Goal: Task Accomplishment & Management: Complete application form

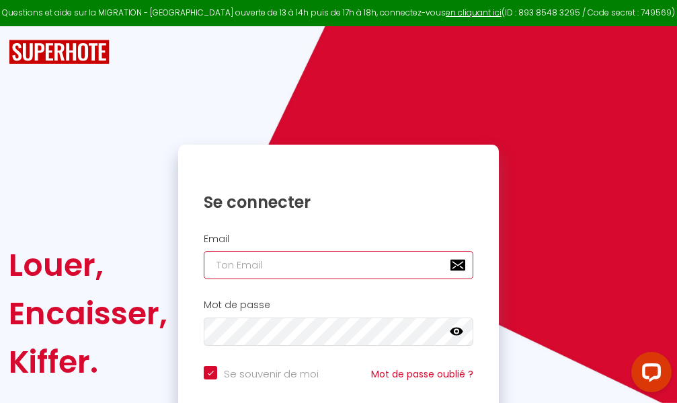
click at [312, 270] on input "email" at bounding box center [339, 265] width 270 height 28
type input "m"
checkbox input "true"
type input "ma"
checkbox input "true"
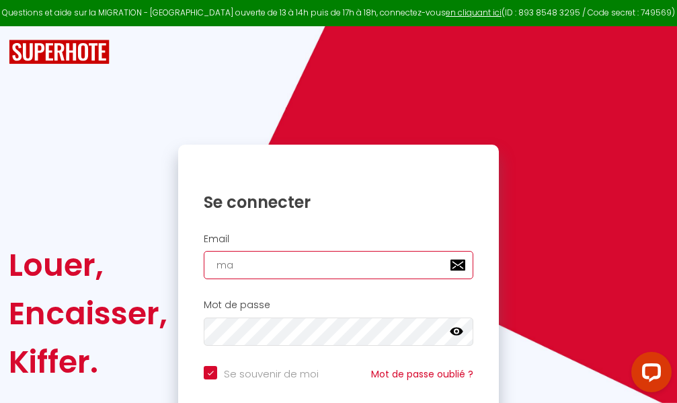
type input "mar"
checkbox input "true"
type input "marc"
checkbox input "true"
type input "marcd"
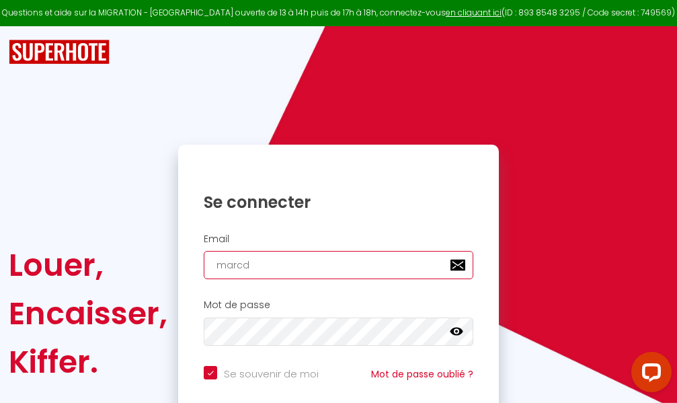
checkbox input "true"
type input "marcdp"
checkbox input "true"
type input "marcdpo"
checkbox input "true"
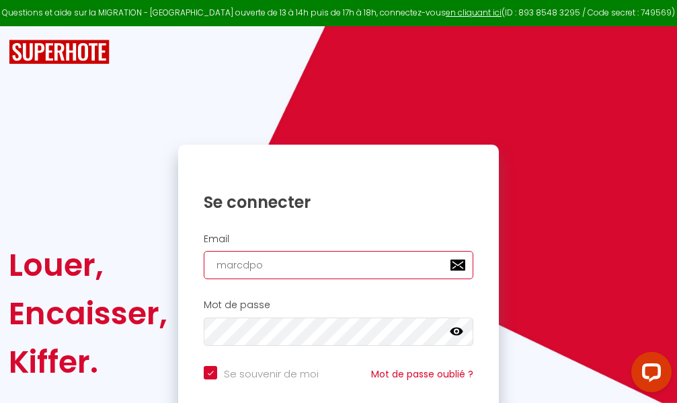
type input "marcdpoz"
checkbox input "true"
type input "marcdpoz."
checkbox input "true"
type input "marcdpoz.l"
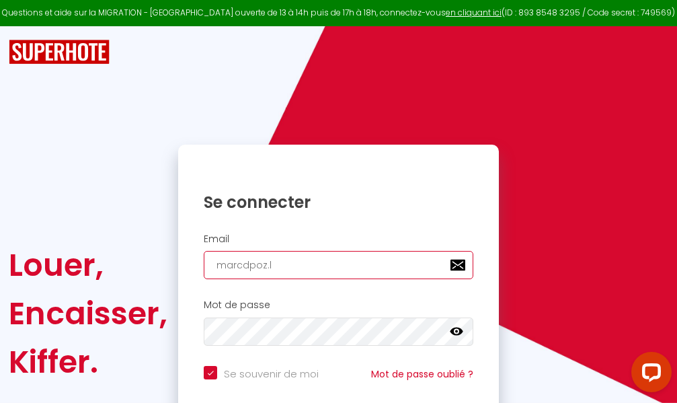
checkbox input "true"
type input "marcdpoz.lo"
checkbox input "true"
type input "marcdpoz.loc"
checkbox input "true"
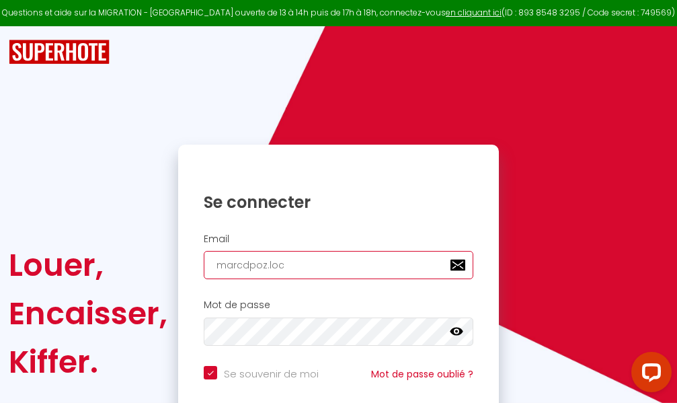
type input "marcdpoz.loca"
checkbox input "true"
type input "marcdpoz.locat"
checkbox input "true"
type input "marcdpoz.locati"
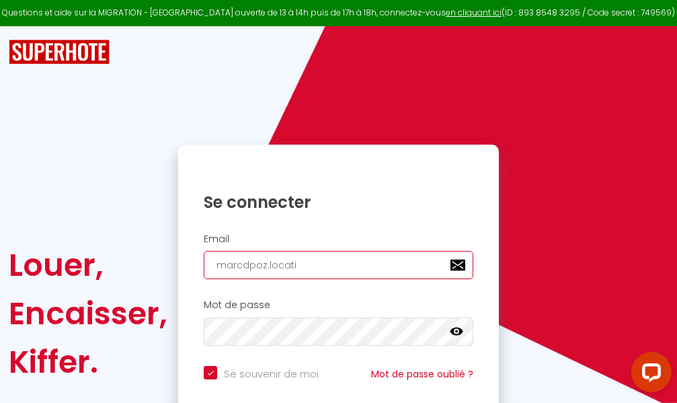
checkbox input "true"
type input "marcdpoz.locatio"
checkbox input "true"
type input "marcdpoz.location"
checkbox input "true"
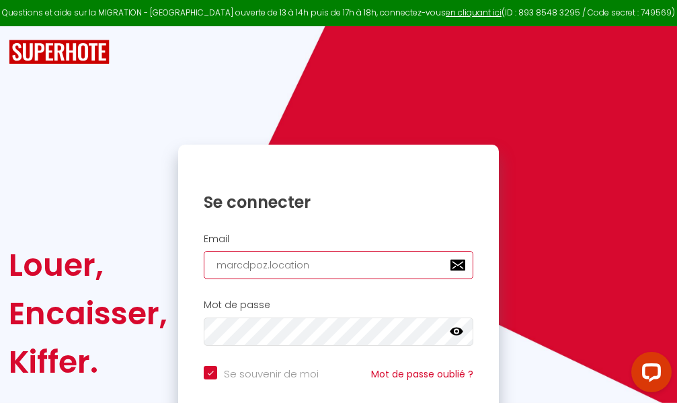
type input "marcdpoz.location@"
checkbox input "true"
type input "marcdpoz.location@g"
checkbox input "true"
type input "marcdpoz.location@gm"
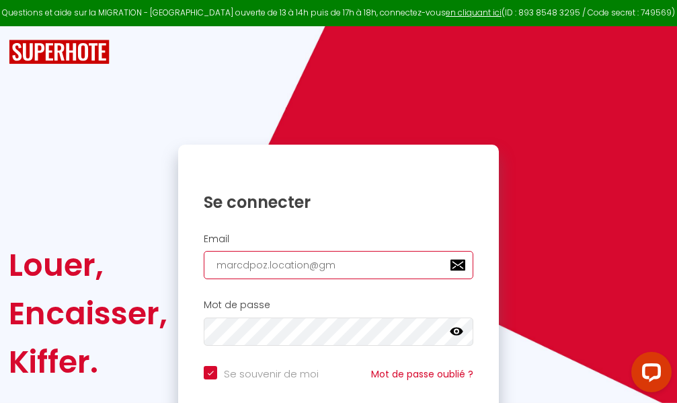
checkbox input "true"
type input "marcdpoz.location@gma"
checkbox input "true"
type input "marcdpoz.location@gmai"
checkbox input "true"
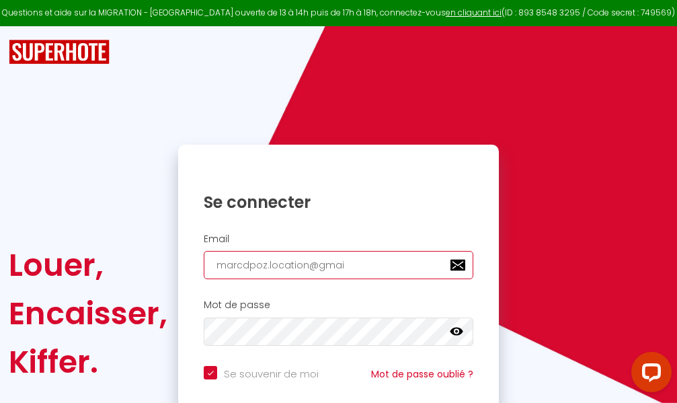
type input "[EMAIL_ADDRESS]"
checkbox input "true"
type input "[EMAIL_ADDRESS]."
checkbox input "true"
type input "marcdpoz.location@gmail.c"
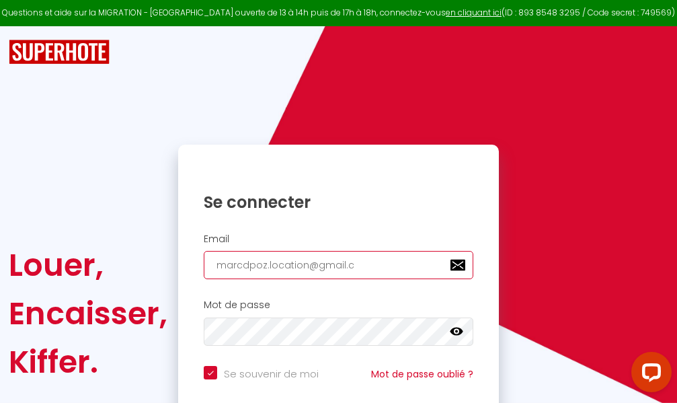
checkbox input "true"
type input "[EMAIL_ADDRESS][DOMAIN_NAME]"
checkbox input "true"
type input "[EMAIL_ADDRESS][DOMAIN_NAME]"
checkbox input "true"
